Goal: Transaction & Acquisition: Purchase product/service

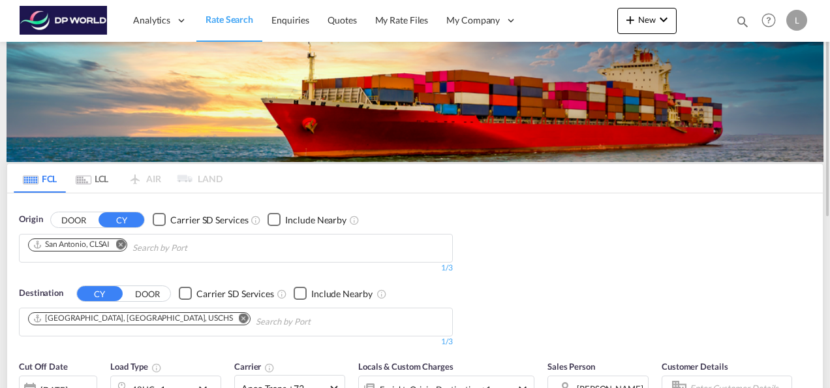
click at [123, 243] on md-icon "Remove" at bounding box center [120, 244] width 10 height 10
click at [95, 250] on input "Chips input." at bounding box center [90, 247] width 124 height 21
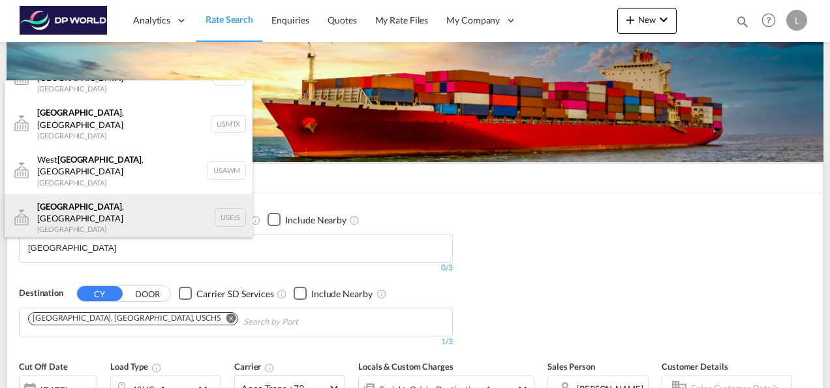
scroll to position [39, 0]
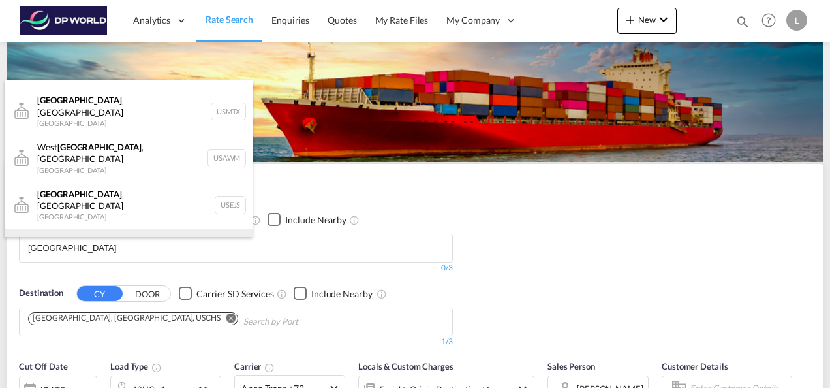
type input "[GEOGRAPHIC_DATA]"
click at [111, 228] on div "[GEOGRAPHIC_DATA] , [GEOGRAPHIC_DATA] [GEOGRAPHIC_DATA] USMEM" at bounding box center [129, 251] width 248 height 47
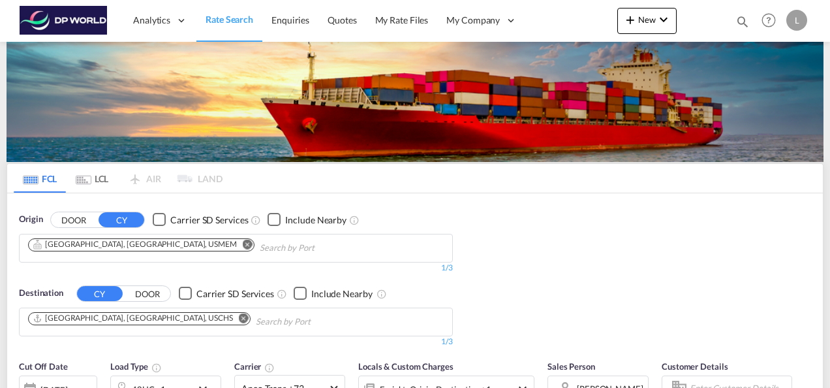
scroll to position [20, 0]
click at [239, 316] on md-icon "Remove" at bounding box center [244, 317] width 10 height 10
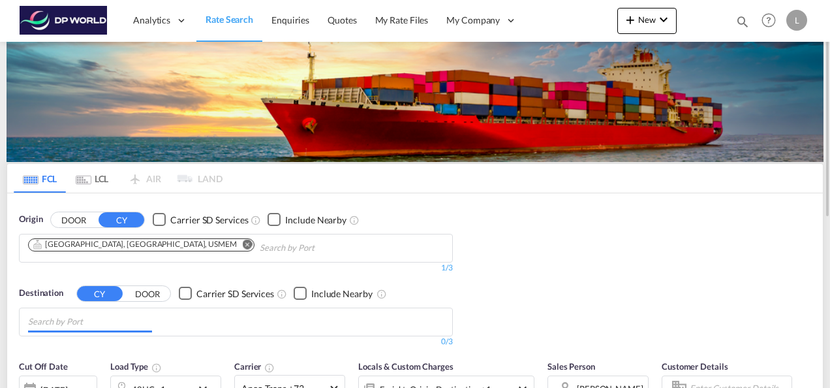
click at [112, 325] on body "Analytics Dashboard Rate Search Enquiries Quotes My Rate Files My Company" at bounding box center [415, 194] width 830 height 388
click at [104, 317] on input "Chips input." at bounding box center [90, 321] width 124 height 21
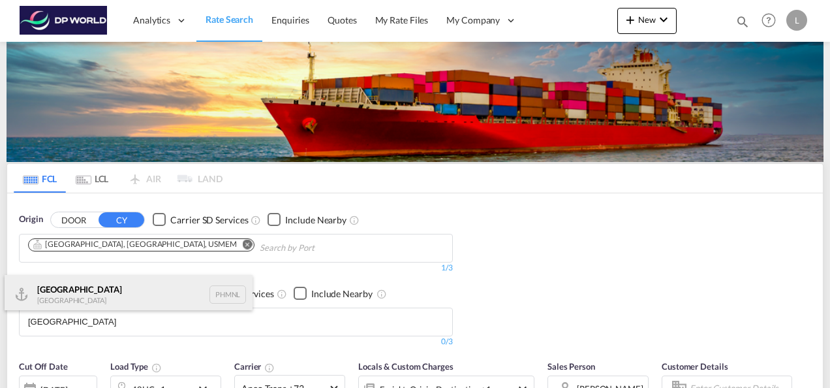
type input "[GEOGRAPHIC_DATA]"
click at [89, 294] on div "[GEOGRAPHIC_DATA] [GEOGRAPHIC_DATA] PHMNL" at bounding box center [129, 294] width 248 height 39
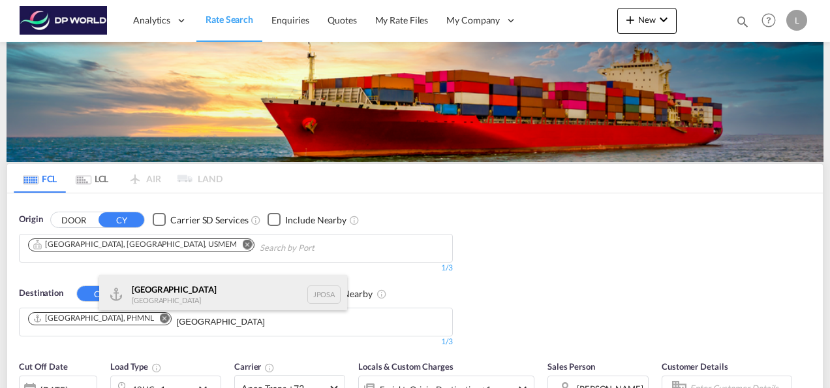
type input "[GEOGRAPHIC_DATA]"
click at [168, 300] on div "Osaka [GEOGRAPHIC_DATA] JPOSA" at bounding box center [223, 294] width 248 height 39
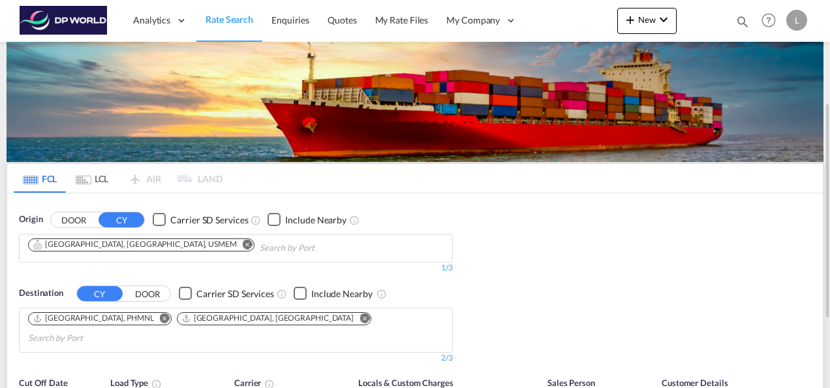
scroll to position [130, 0]
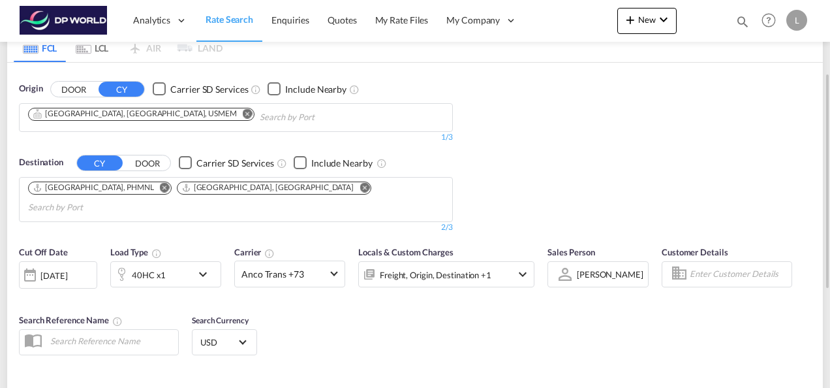
click at [396, 319] on div "Cut Off Date [DATE] [DATE] Load Type 40HC x1 Carrier Anco Trans +73 Online Rate…" at bounding box center [414, 302] width 815 height 127
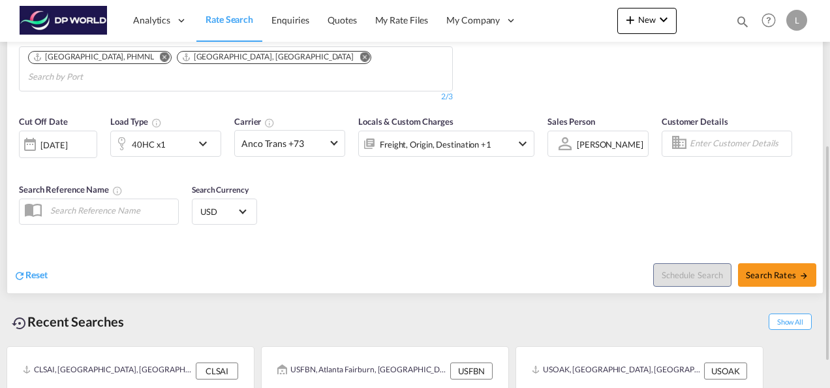
click at [588, 134] on md-select-value "[PERSON_NAME]" at bounding box center [609, 143] width 69 height 18
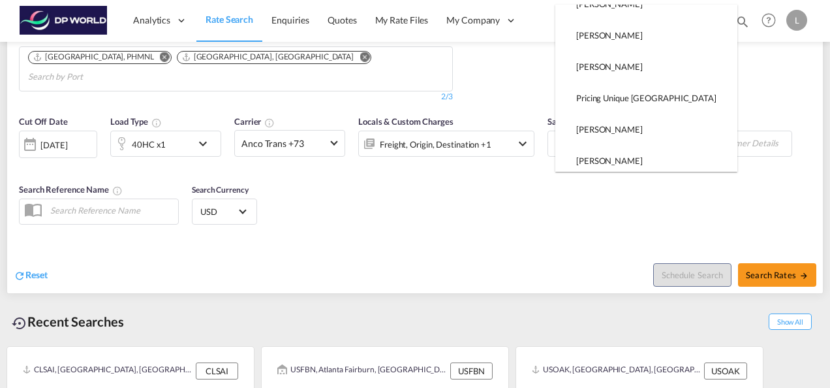
scroll to position [0, 0]
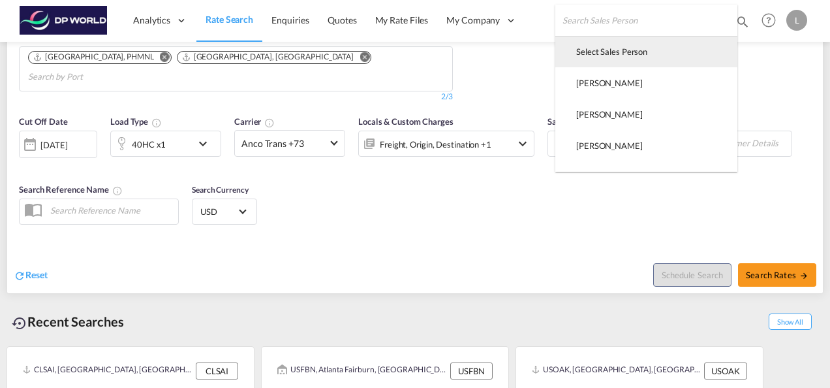
click at [609, 55] on div "Select Sales Person" at bounding box center [611, 52] width 71 height 12
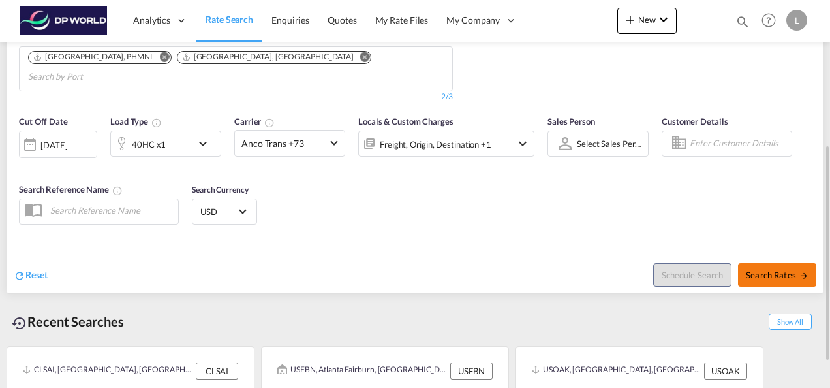
click at [780, 269] on span "Search Rates" at bounding box center [777, 274] width 63 height 10
type input "USMEM to PHMNL,JPOSA / [DATE]"
